Goal: Task Accomplishment & Management: Complete application form

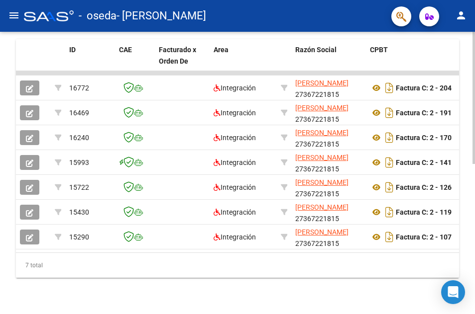
scroll to position [299, 0]
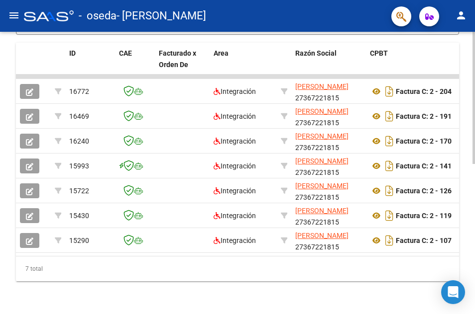
click at [369, 71] on div "Video tutorial PRESTADORES -> Listado de CPBTs Emitidos por Prestadores / Prove…" at bounding box center [237, 31] width 475 height 597
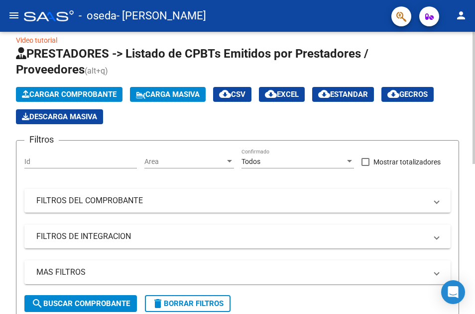
scroll to position [0, 0]
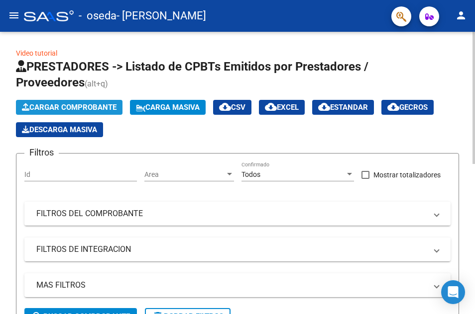
click at [60, 103] on span "Cargar Comprobante" at bounding box center [69, 107] width 95 height 9
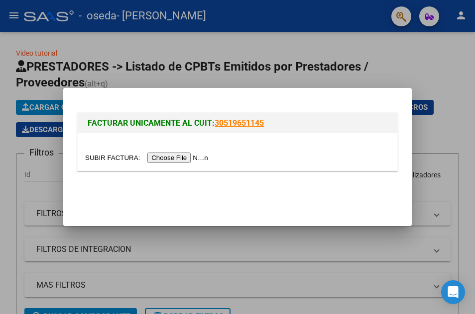
click at [175, 155] on input "file" at bounding box center [148, 158] width 126 height 10
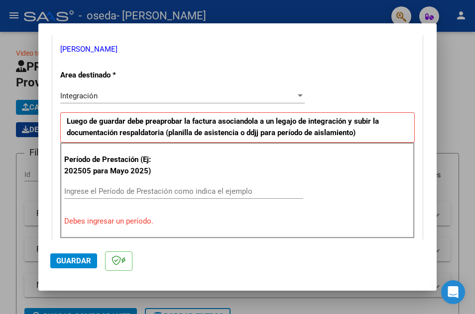
scroll to position [202, 0]
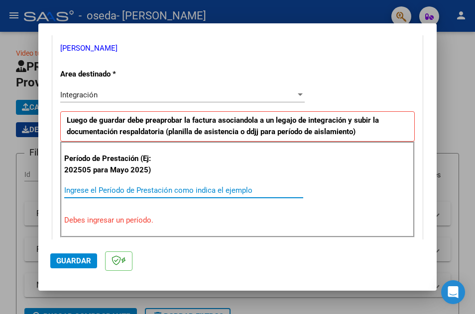
click at [138, 190] on input "Ingrese el Período de Prestación como indica el ejemplo" at bounding box center [183, 190] width 239 height 9
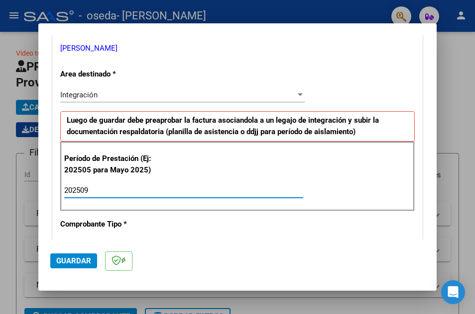
scroll to position [172, 0]
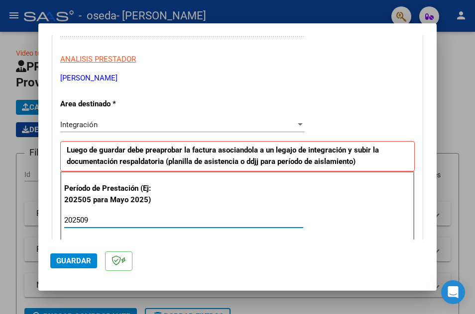
type input "202509"
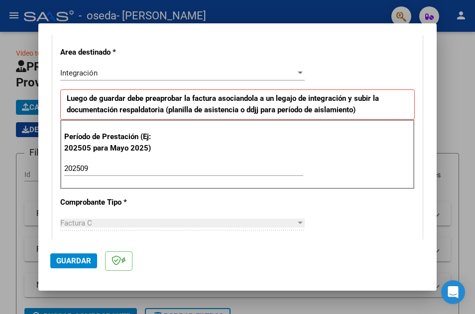
scroll to position [232, 0]
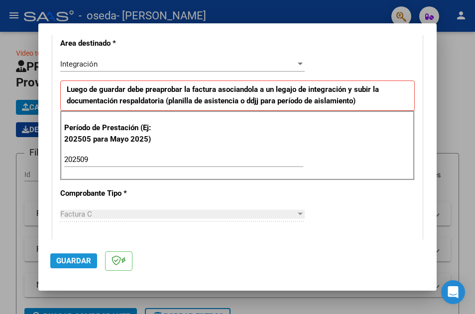
click at [80, 257] on span "Guardar" at bounding box center [73, 261] width 35 height 9
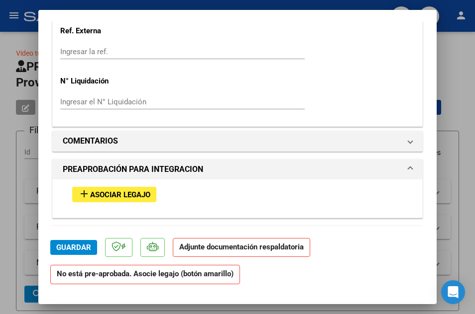
scroll to position [757, 0]
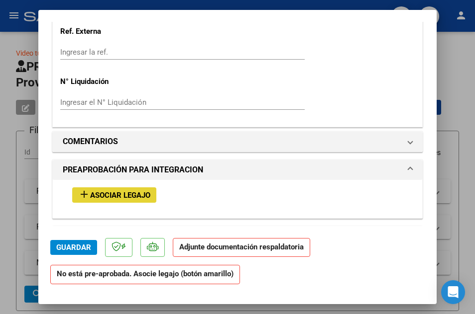
click at [114, 201] on button "add Asociar Legajo" at bounding box center [114, 195] width 84 height 15
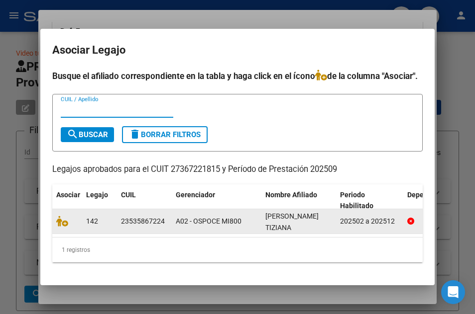
click at [243, 227] on div "A02 - OSPOCE MI800" at bounding box center [217, 221] width 82 height 11
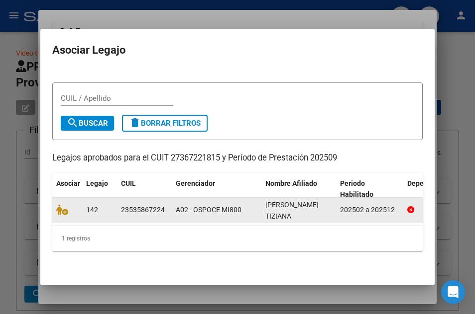
scroll to position [15, 0]
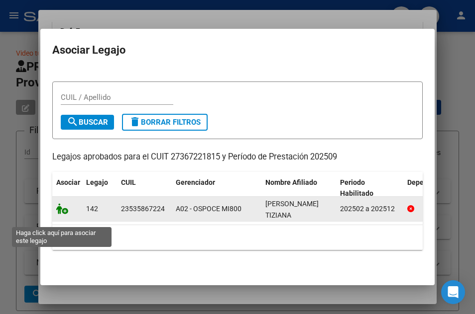
click at [60, 214] on icon at bounding box center [62, 209] width 12 height 11
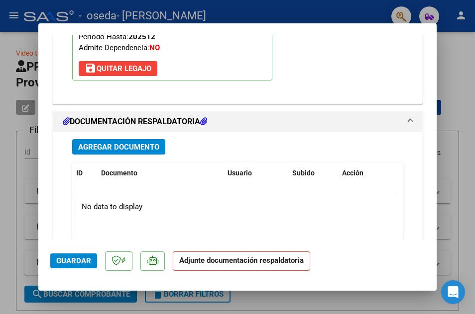
scroll to position [1031, 0]
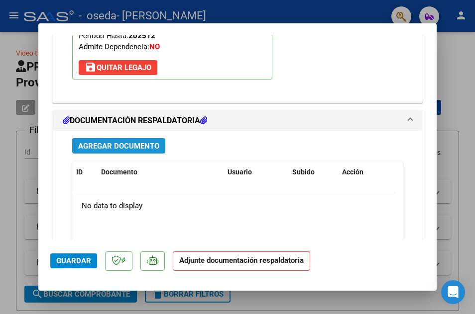
click at [160, 143] on button "Agregar Documento" at bounding box center [118, 145] width 93 height 15
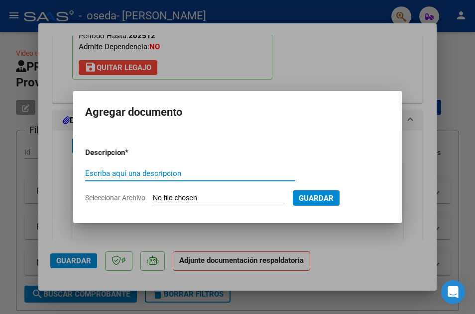
click at [252, 199] on input "Seleccionar Archivo" at bounding box center [219, 198] width 132 height 9
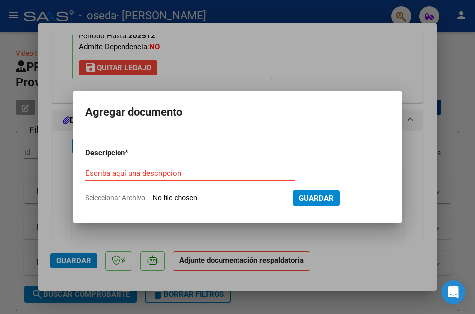
type input "C:\fakepath\Planilla OSEDA SEPTIEMBRE [PERSON_NAME].pdf"
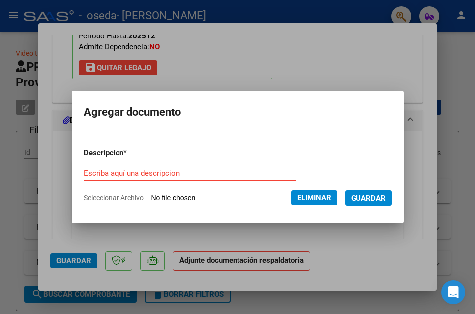
click at [159, 171] on input "Escriba aquí una descripcion" at bounding box center [190, 173] width 212 height 9
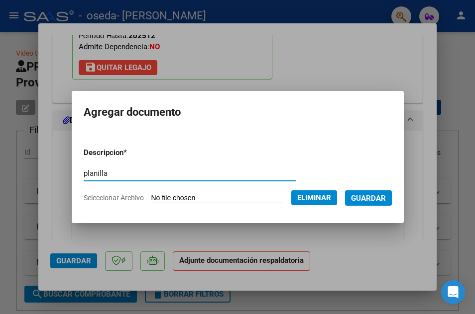
type input "planilla"
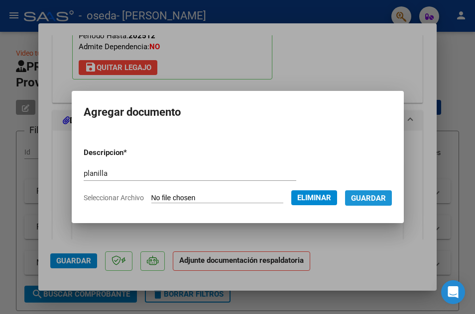
click at [369, 203] on span "Guardar" at bounding box center [368, 198] width 35 height 9
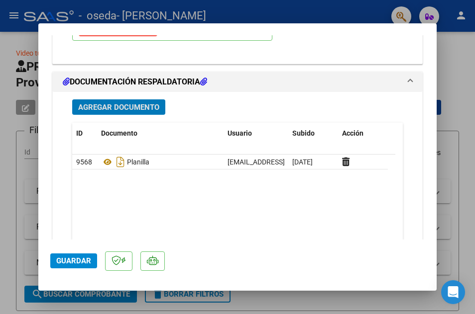
scroll to position [1070, 0]
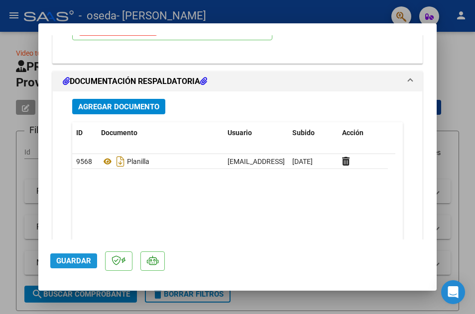
click at [78, 258] on span "Guardar" at bounding box center [73, 261] width 35 height 9
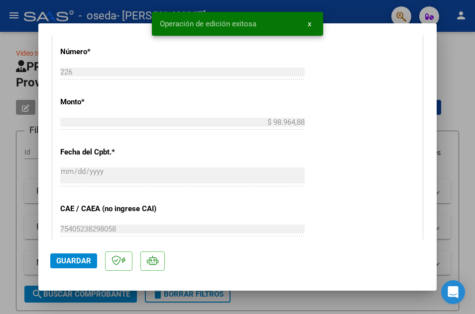
scroll to position [0, 0]
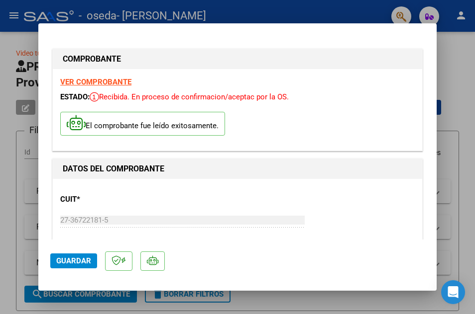
click at [369, 89] on div at bounding box center [237, 157] width 475 height 314
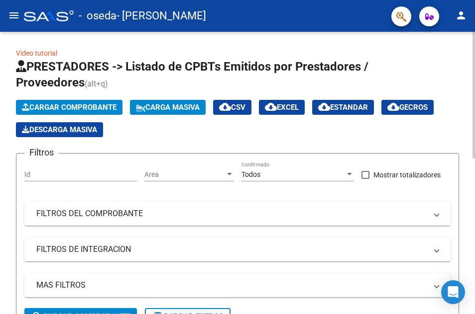
scroll to position [347, 0]
